Goal: Task Accomplishment & Management: Manage account settings

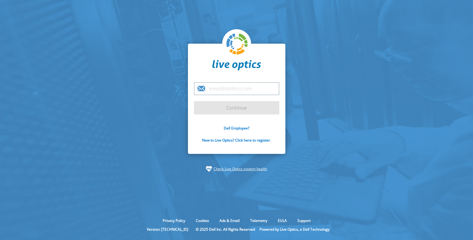
click at [225, 91] on input "email" at bounding box center [236, 88] width 85 height 13
type input "[EMAIL_ADDRESS][DOMAIN_NAME]"
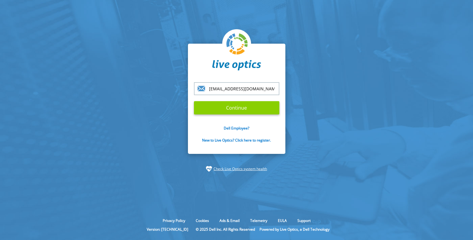
click at [239, 109] on input "Continue" at bounding box center [236, 107] width 85 height 13
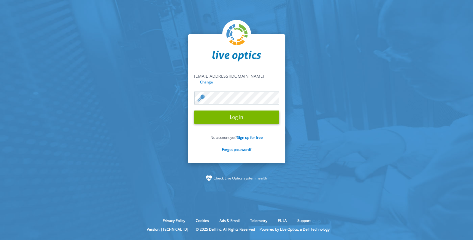
click at [194, 110] on input "Log In" at bounding box center [236, 116] width 85 height 13
click at [215, 116] on input "Log In" at bounding box center [236, 116] width 85 height 13
click at [239, 114] on input "Log In" at bounding box center [236, 116] width 85 height 13
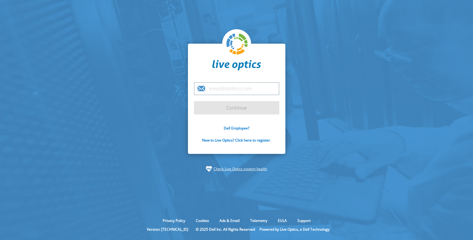
click at [229, 90] on input "email" at bounding box center [236, 88] width 85 height 13
type input "[EMAIL_ADDRESS][DOMAIN_NAME]"
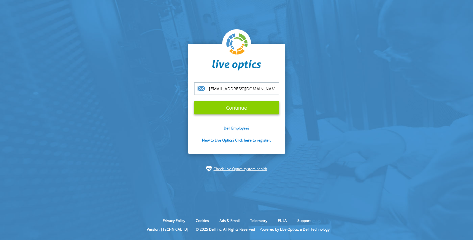
click at [241, 108] on input "Continue" at bounding box center [236, 107] width 85 height 13
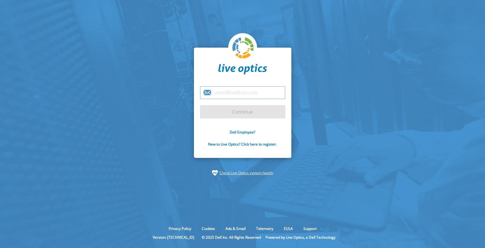
click at [233, 91] on input "email" at bounding box center [242, 92] width 85 height 13
type input "[EMAIL_ADDRESS][DOMAIN_NAME]"
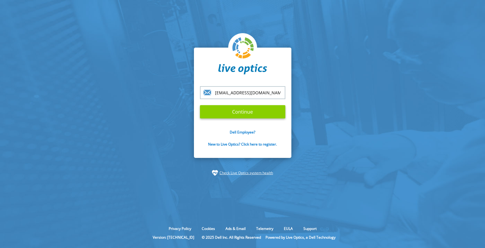
click at [242, 113] on input "Continue" at bounding box center [242, 111] width 85 height 13
click at [242, 109] on input "Continue" at bounding box center [242, 111] width 85 height 13
